Goal: Information Seeking & Learning: Check status

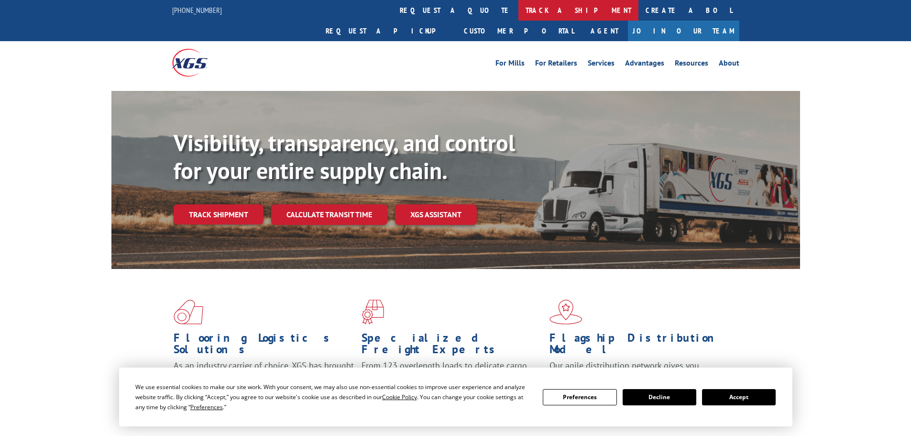
click at [518, 8] on link "track a shipment" at bounding box center [578, 10] width 120 height 21
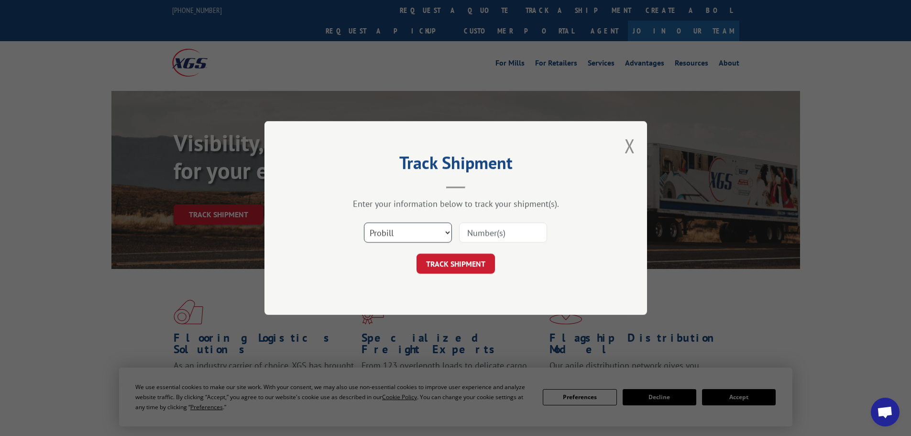
click at [422, 231] on select "Select category... Probill BOL PO" at bounding box center [408, 232] width 88 height 20
select select "bol"
click at [364, 222] on select "Select category... Probill BOL PO" at bounding box center [408, 232] width 88 height 20
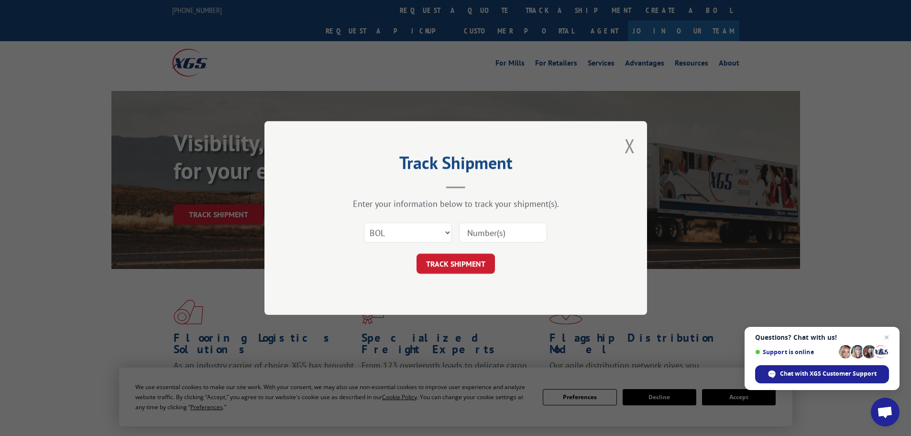
click at [475, 239] on input at bounding box center [503, 232] width 88 height 20
click at [478, 233] on input at bounding box center [503, 232] width 88 height 20
paste input "6976204"
click at [470, 229] on input "6976204" at bounding box center [503, 232] width 88 height 20
type input "6976204"
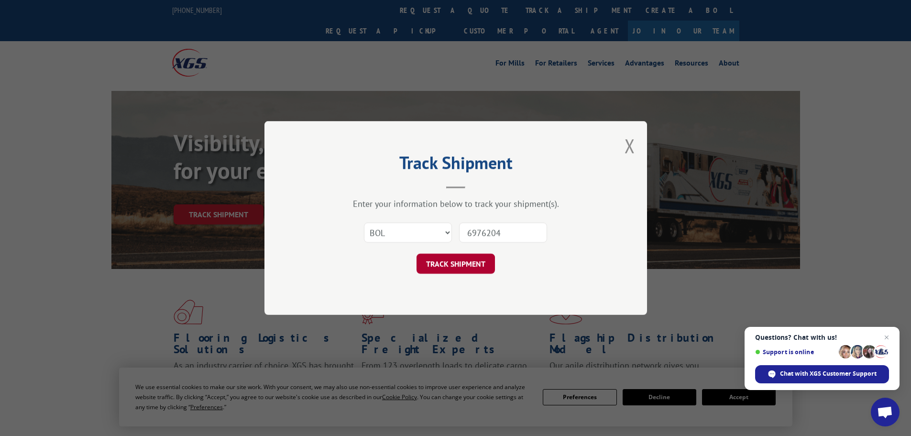
click at [462, 262] on button "TRACK SHIPMENT" at bounding box center [456, 263] width 78 height 20
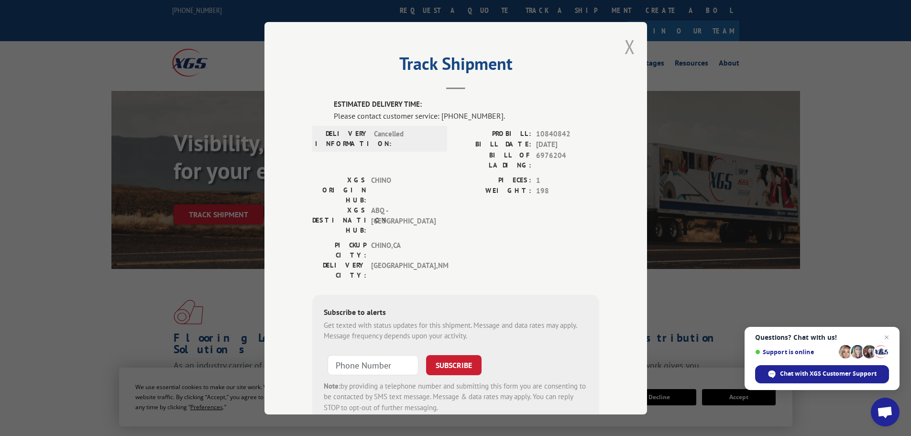
click at [625, 45] on button "Close modal" at bounding box center [630, 46] width 11 height 25
